Goal: Task Accomplishment & Management: Complete application form

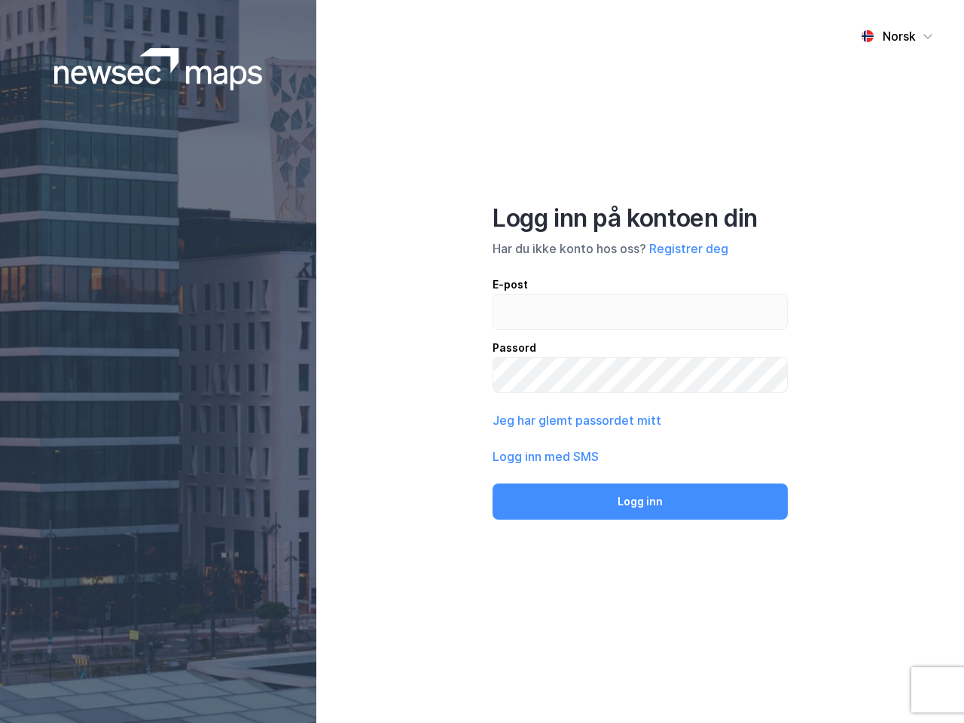
click at [482, 361] on div "Norsk Logg inn på kontoen din Har du ikke konto hos oss? Registrer deg E-post P…" at bounding box center [639, 361] width 647 height 723
click at [158, 69] on img at bounding box center [158, 69] width 209 height 42
click at [897, 36] on div "Norsk" at bounding box center [898, 36] width 33 height 18
click at [688, 248] on button "Registrer deg" at bounding box center [688, 248] width 79 height 18
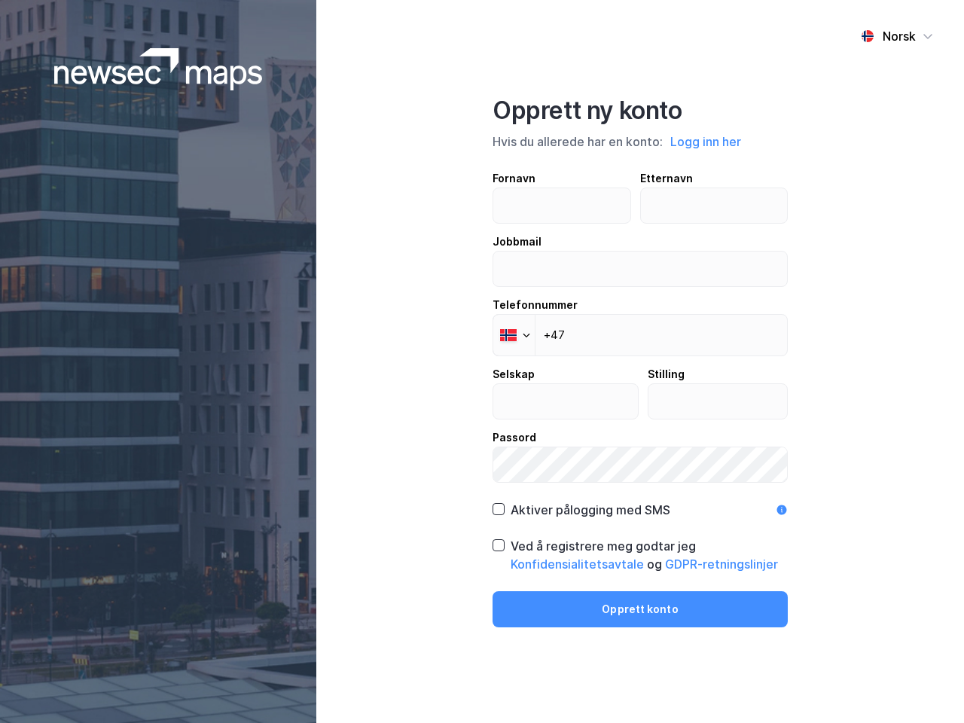
click at [575, 420] on div "Fornavn Etternavn Jobbmail Telefonnummer Phone +47 Selskap Stilling Passord" at bounding box center [639, 325] width 295 height 313
click at [640, 501] on div "Opprett ny konto Hvis du allerede har en konto: Logg inn her Fornavn Etternavn …" at bounding box center [639, 361] width 295 height 531
